Goal: Book appointment/travel/reservation

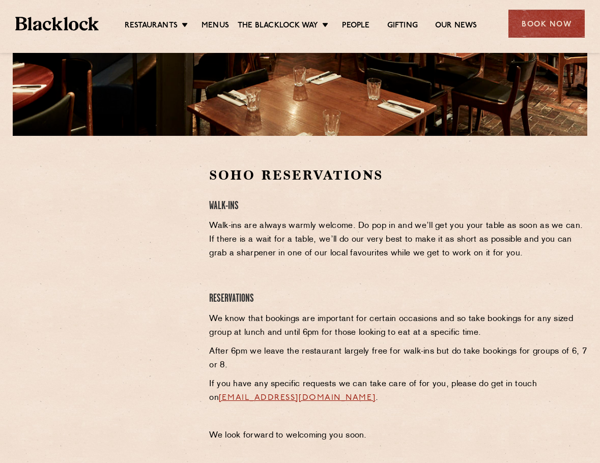
scroll to position [254, 0]
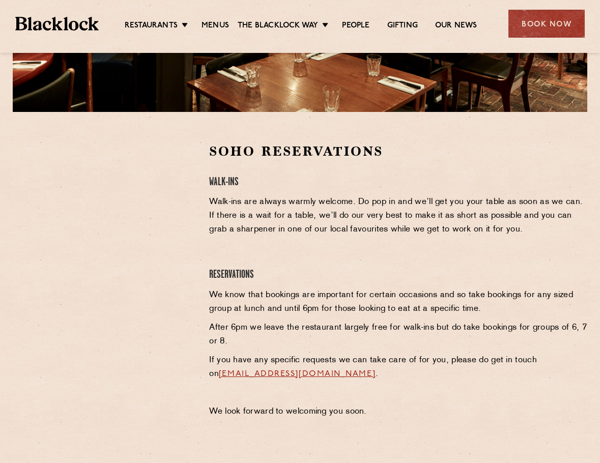
click at [449, 404] on div "Soho Reservations Walk-Ins Walk-ins are always warmly welcome. Do pop in and we…" at bounding box center [397, 282] width 393 height 281
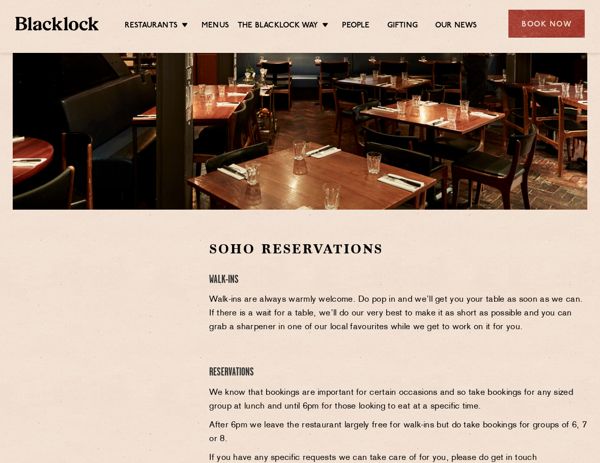
scroll to position [153, 0]
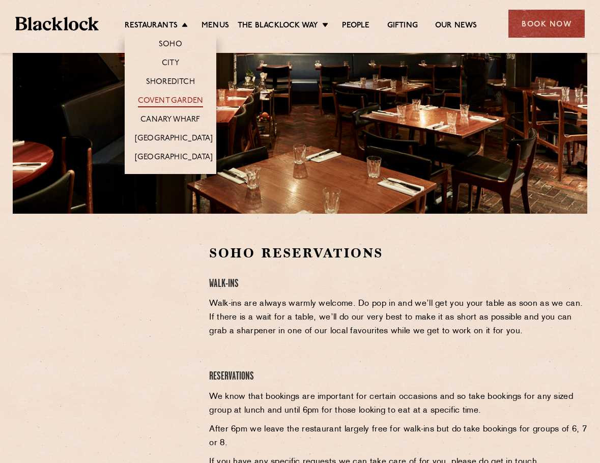
click at [159, 98] on link "Covent Garden" at bounding box center [171, 101] width 66 height 11
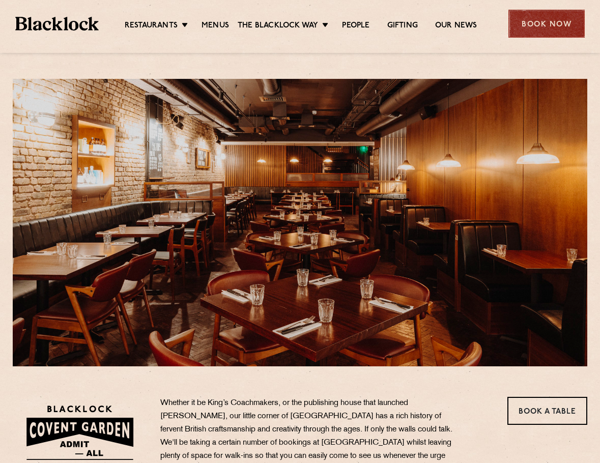
click at [553, 20] on div "Book Now" at bounding box center [546, 24] width 76 height 28
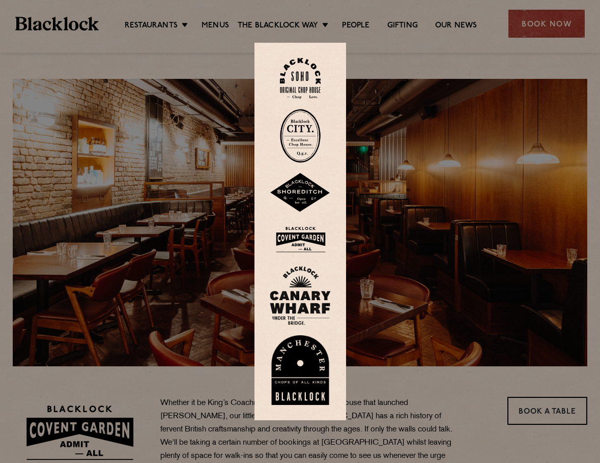
click at [306, 241] on img at bounding box center [300, 239] width 61 height 33
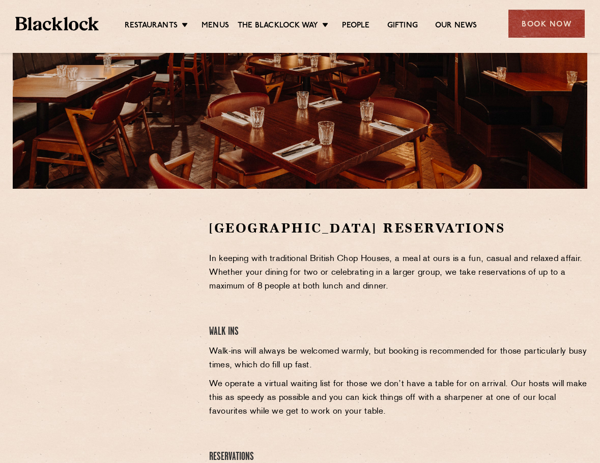
scroll to position [204, 0]
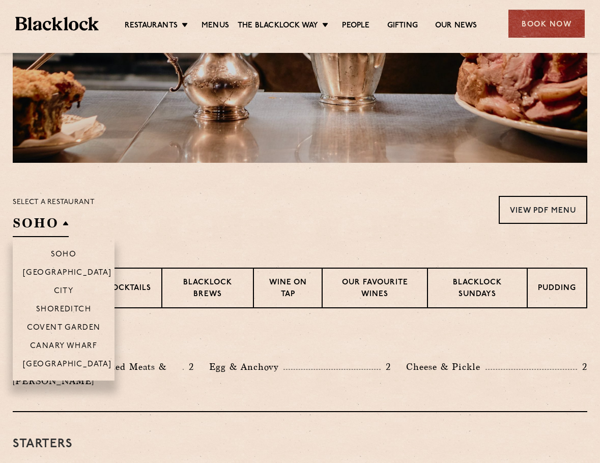
click at [50, 323] on li "Covent Garden" at bounding box center [64, 327] width 102 height 18
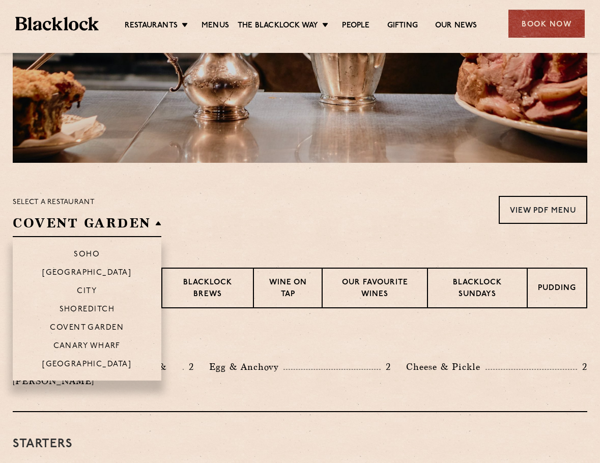
click at [76, 323] on li "Covent Garden" at bounding box center [87, 327] width 149 height 18
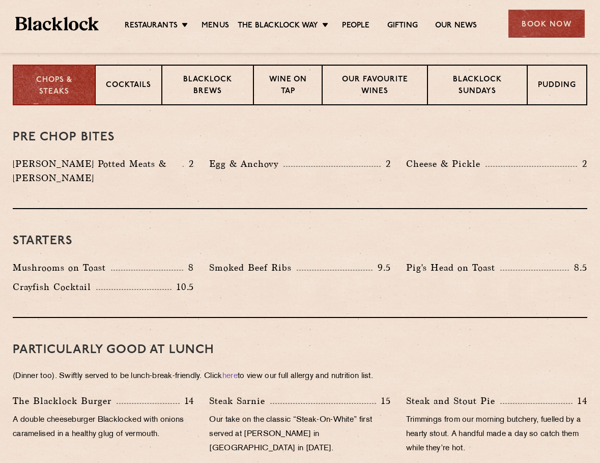
scroll to position [407, 0]
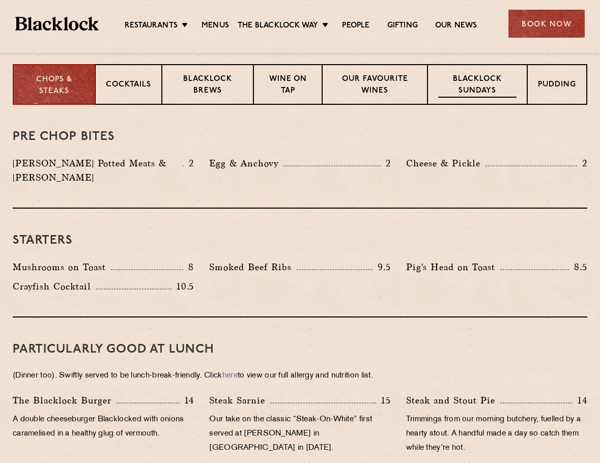
click at [449, 95] on p "Blacklock Sundays" at bounding box center [477, 86] width 78 height 24
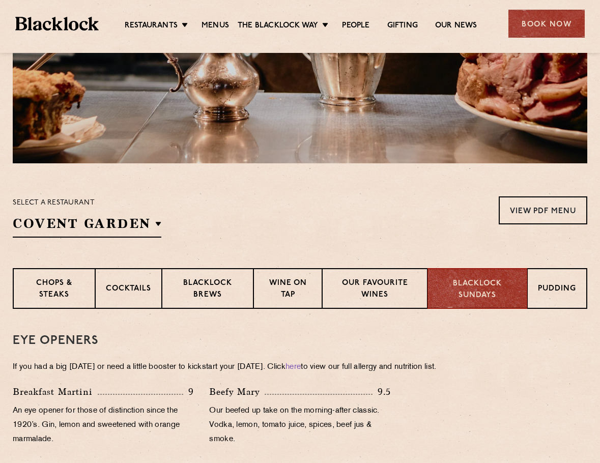
scroll to position [204, 0]
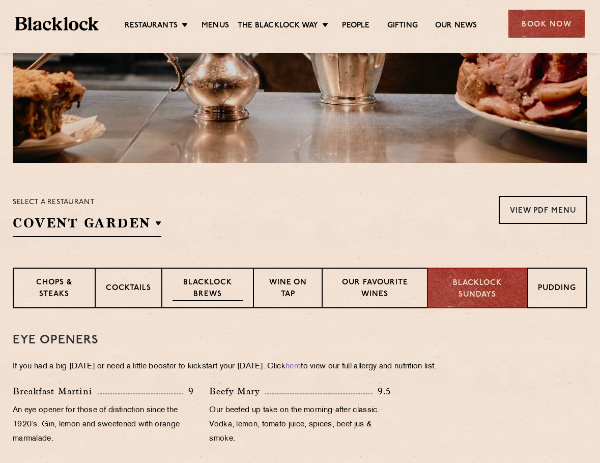
click at [216, 298] on p "Blacklock Brews" at bounding box center [207, 289] width 70 height 24
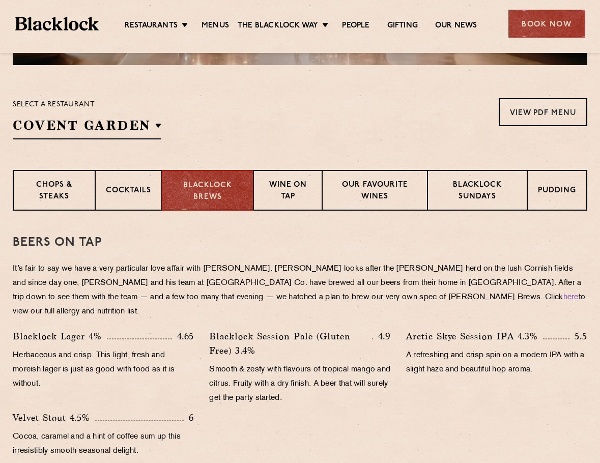
scroll to position [254, 0]
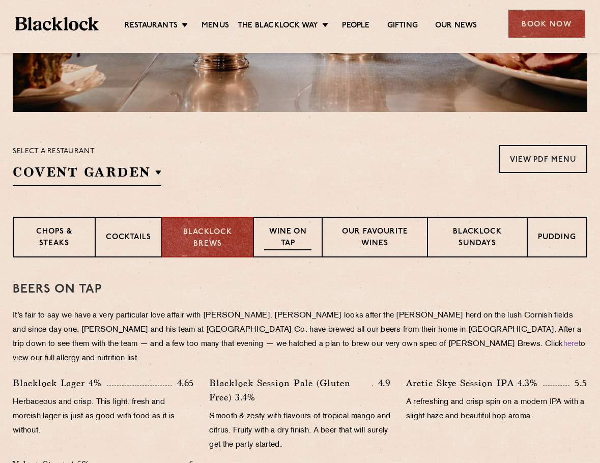
click at [303, 247] on p "Wine on Tap" at bounding box center [287, 238] width 47 height 24
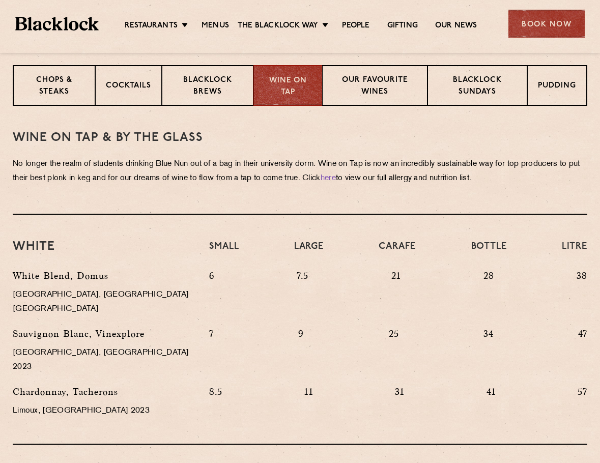
scroll to position [407, 0]
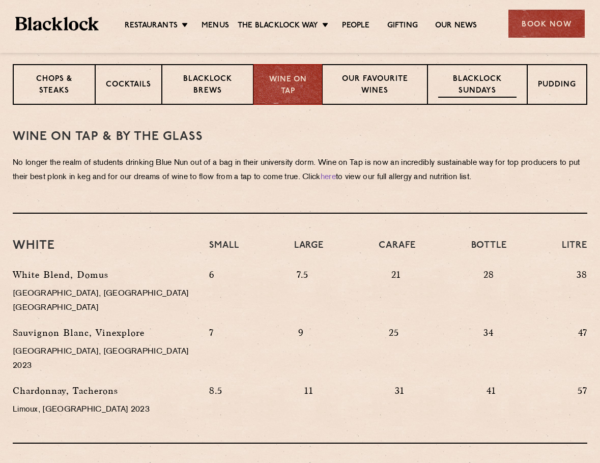
click at [451, 76] on p "Blacklock Sundays" at bounding box center [477, 86] width 78 height 24
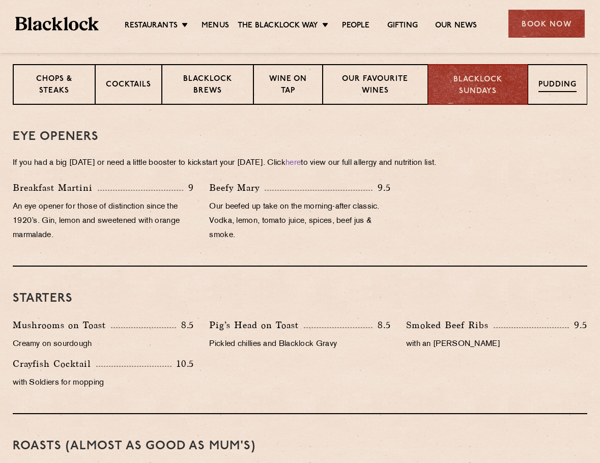
click at [537, 86] on div "Pudding" at bounding box center [558, 84] width 60 height 41
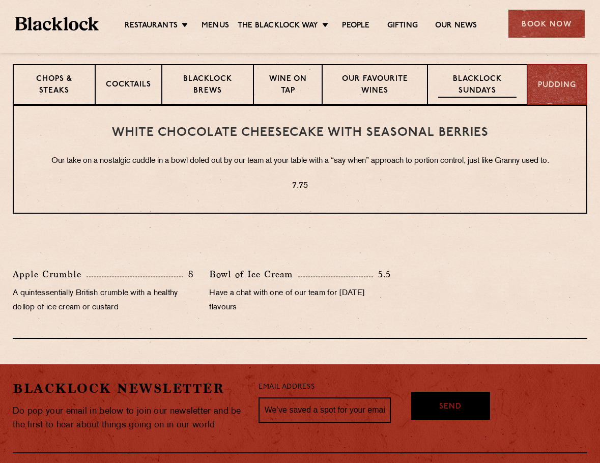
click at [503, 88] on p "Blacklock Sundays" at bounding box center [477, 86] width 78 height 24
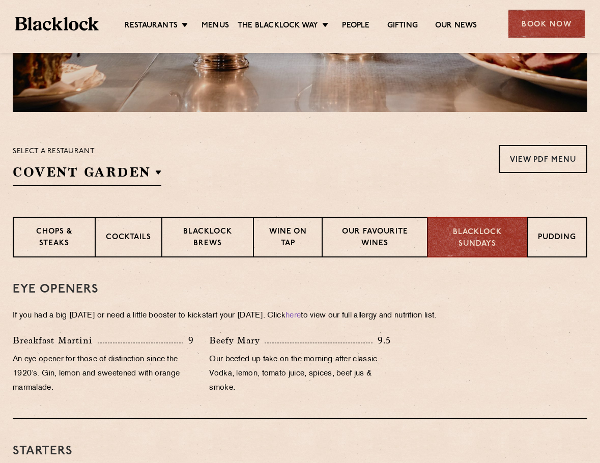
scroll to position [0, 0]
